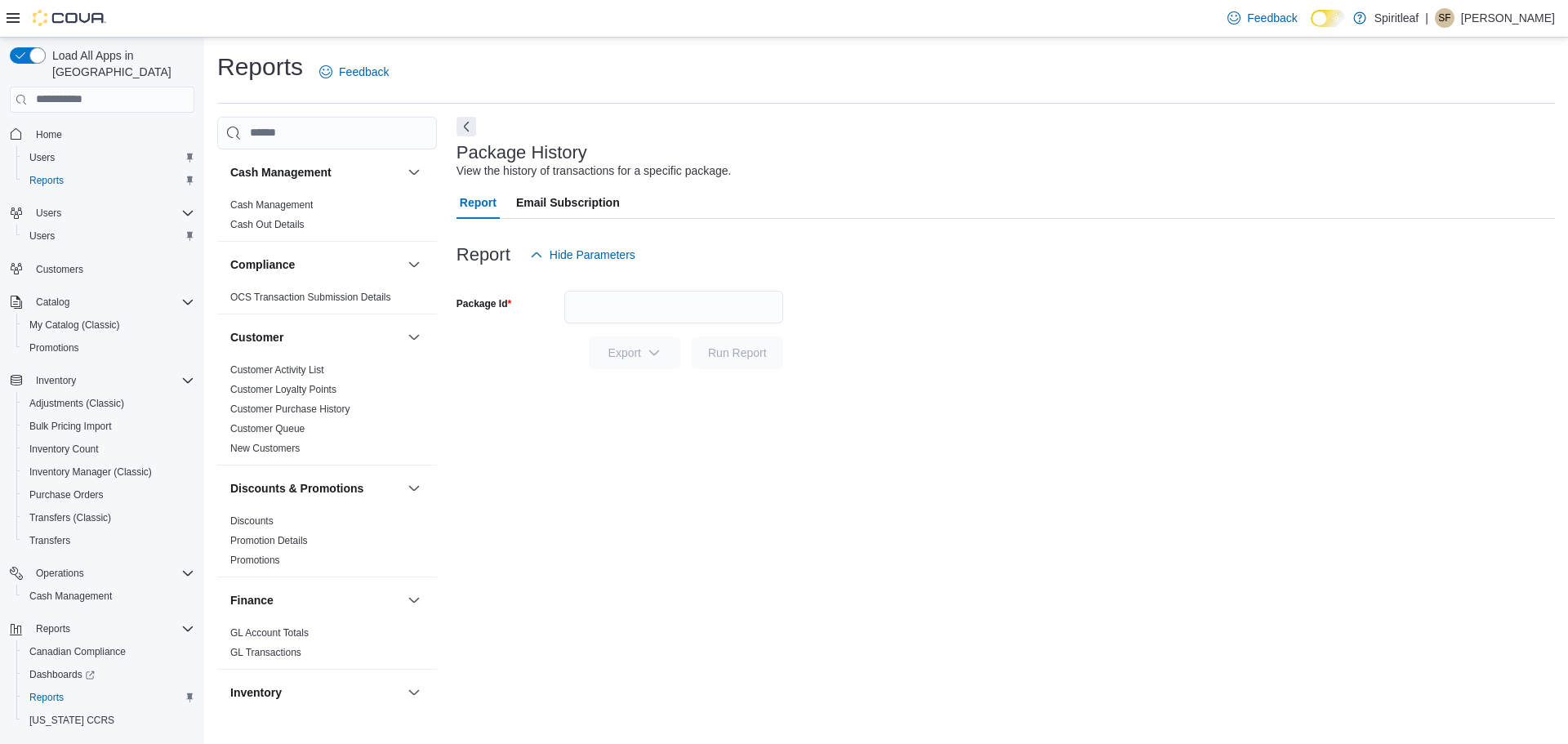
click at [1454, 17] on div "SF" at bounding box center [1445, 18] width 20 height 20
click at [1429, 169] on button "Sign Out" at bounding box center [1472, 159] width 150 height 26
